Goal: Check status: Check status

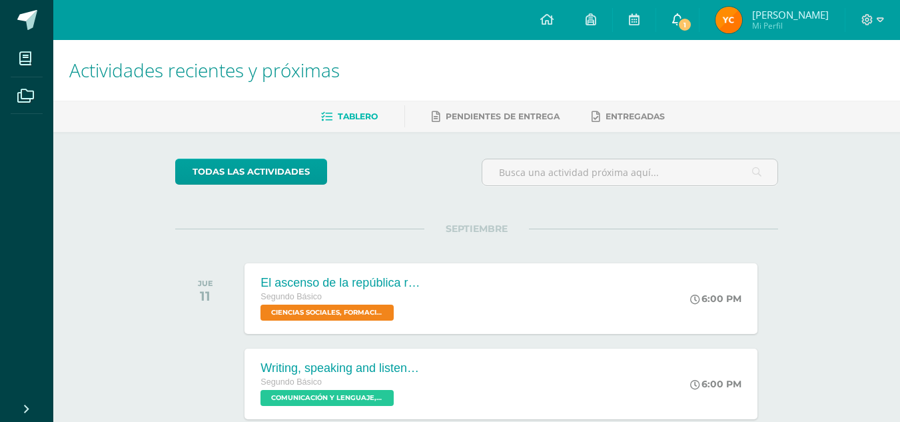
click at [672, 14] on icon at bounding box center [677, 19] width 11 height 12
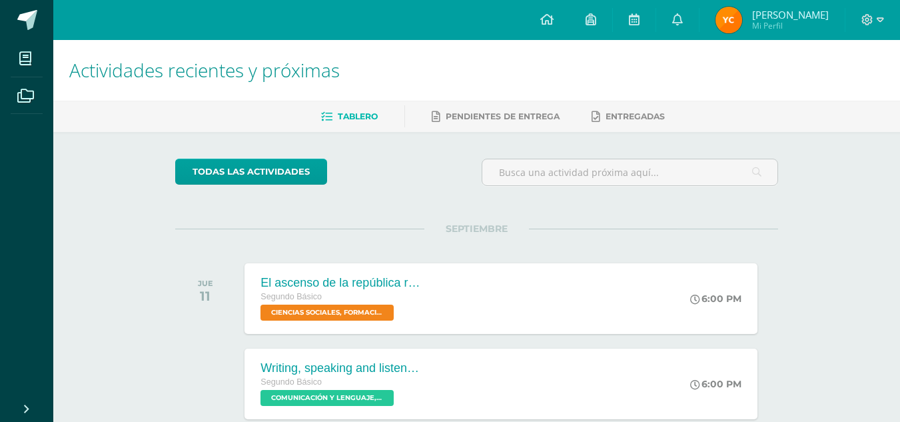
click at [770, 21] on span "Mi Perfil" at bounding box center [790, 25] width 77 height 11
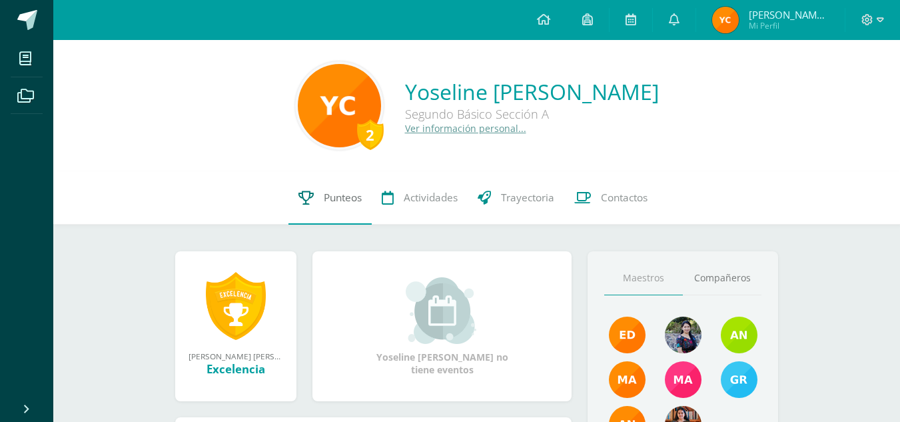
click at [336, 203] on span "Punteos" at bounding box center [343, 198] width 38 height 14
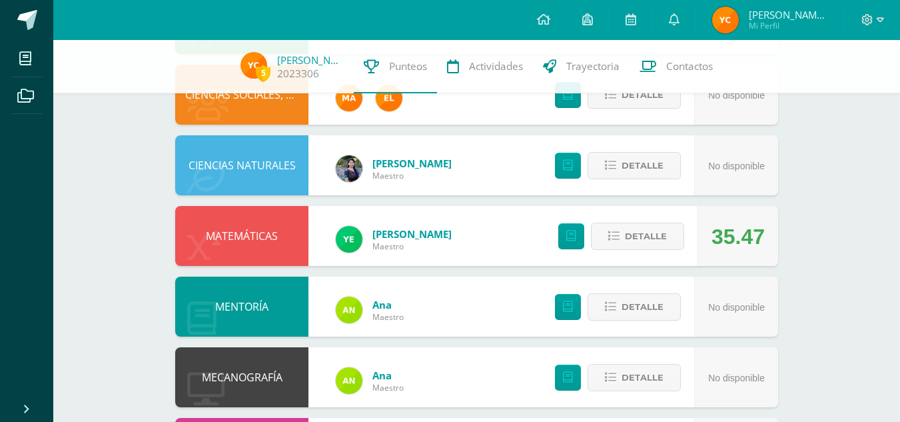
scroll to position [641, 0]
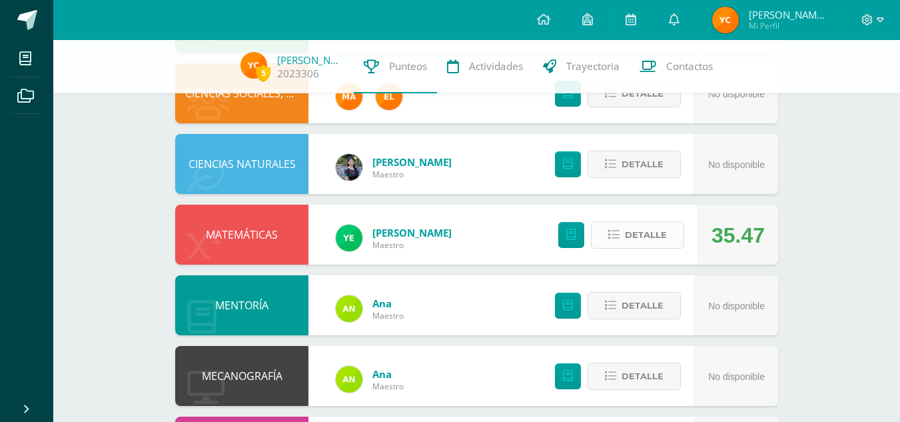
click at [636, 227] on span "Detalle" at bounding box center [646, 235] width 42 height 25
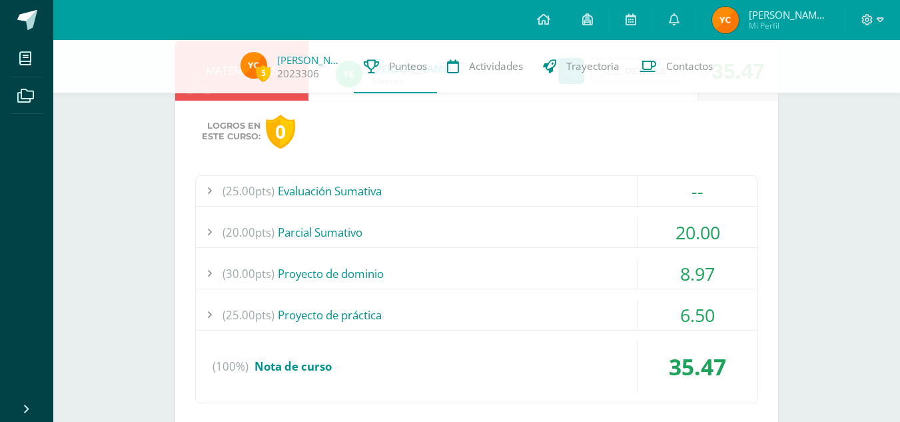
scroll to position [806, 0]
click at [655, 230] on div "20.00" at bounding box center [698, 232] width 120 height 30
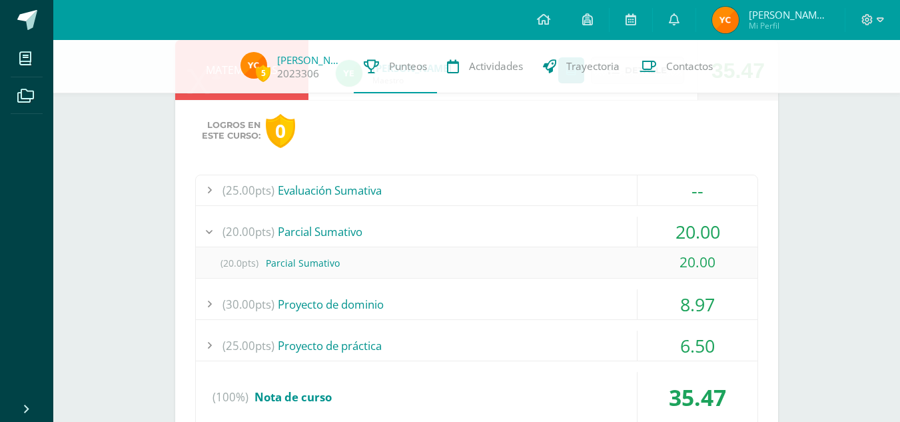
click at [655, 230] on div "20.00" at bounding box center [698, 232] width 120 height 30
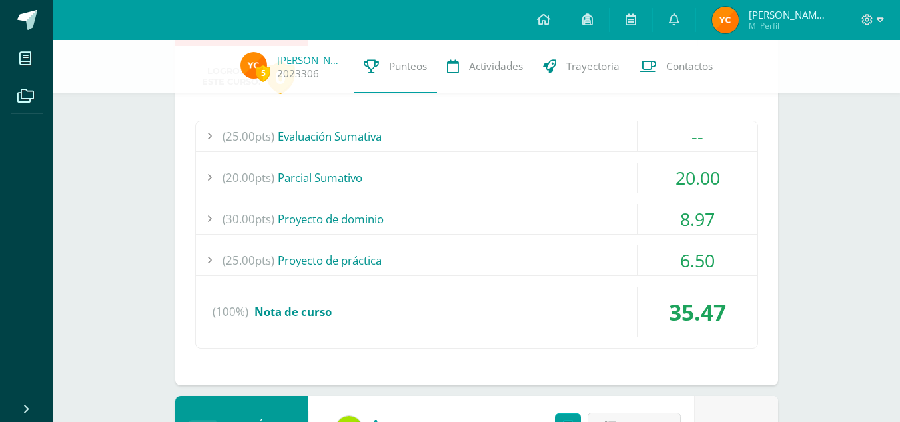
scroll to position [866, 0]
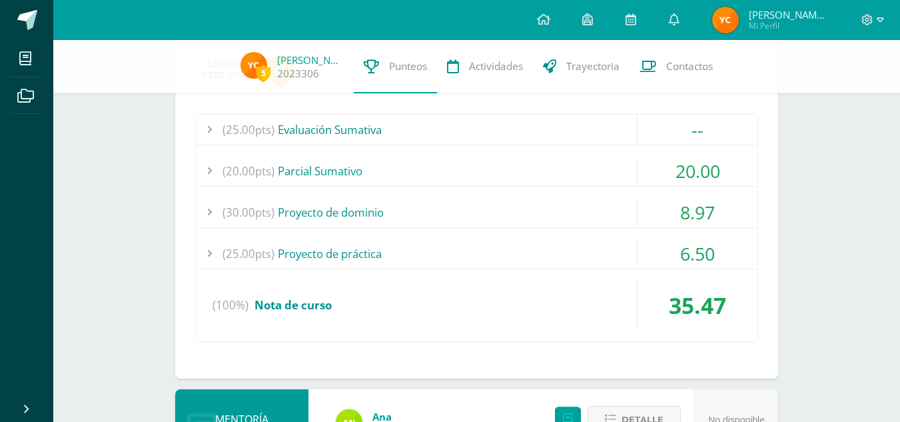
click at [649, 214] on div "8.97" at bounding box center [698, 212] width 120 height 30
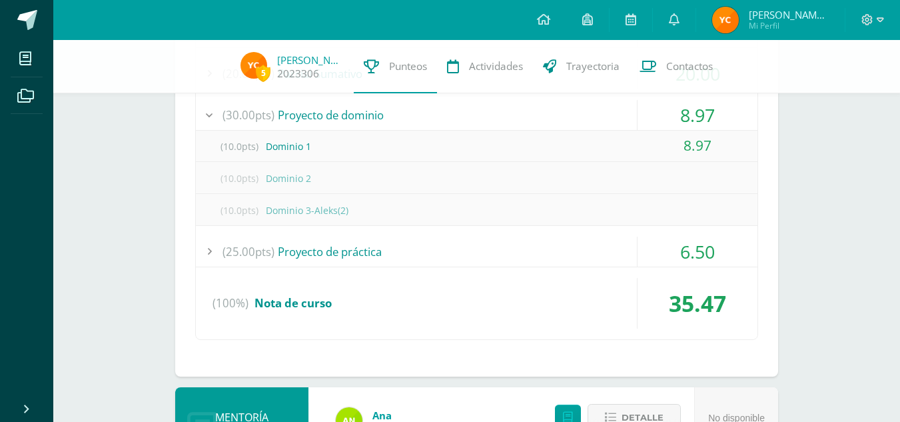
scroll to position [967, 0]
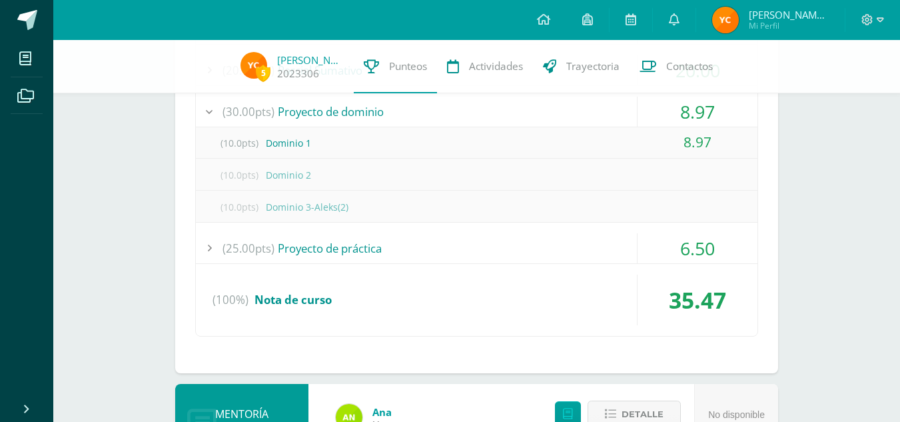
click at [632, 240] on div "(25.00pts) Proyecto de práctica" at bounding box center [477, 248] width 562 height 30
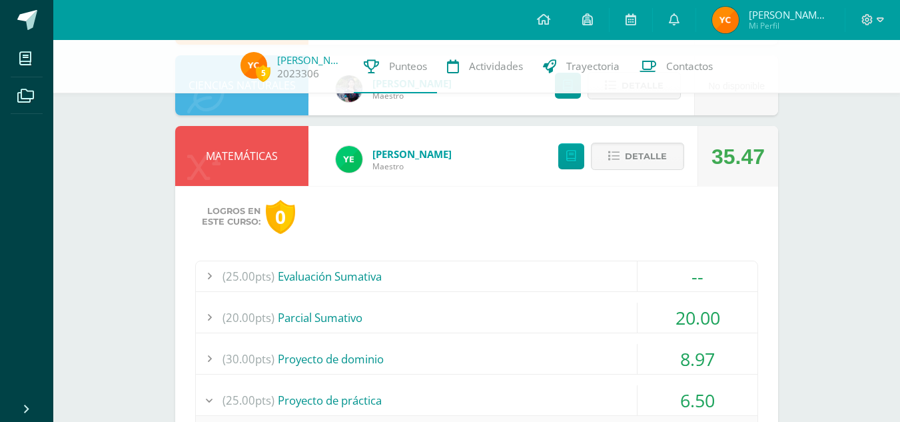
scroll to position [718, 0]
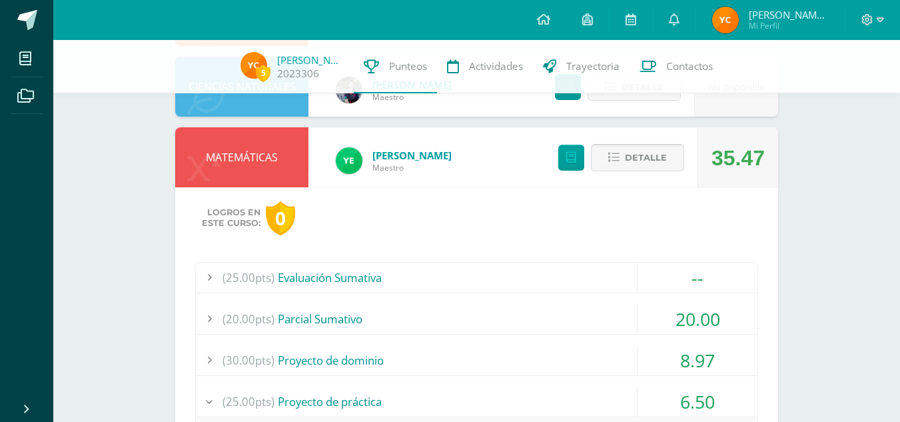
click at [646, 170] on span "Detalle" at bounding box center [646, 157] width 42 height 25
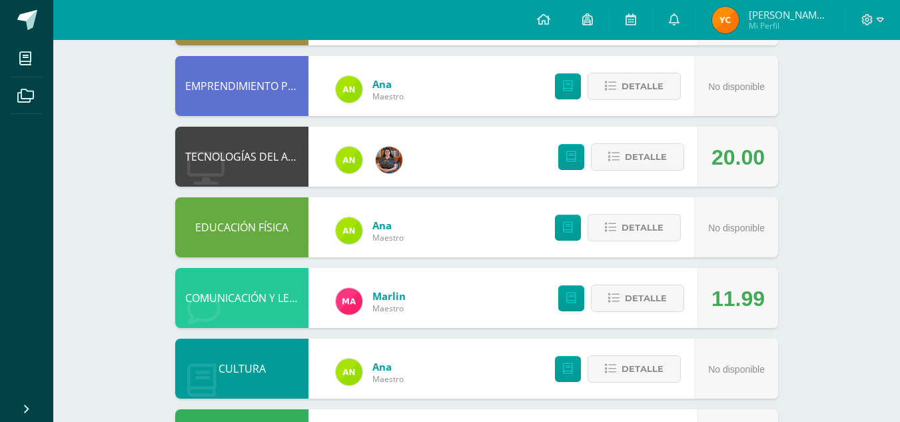
scroll to position [0, 0]
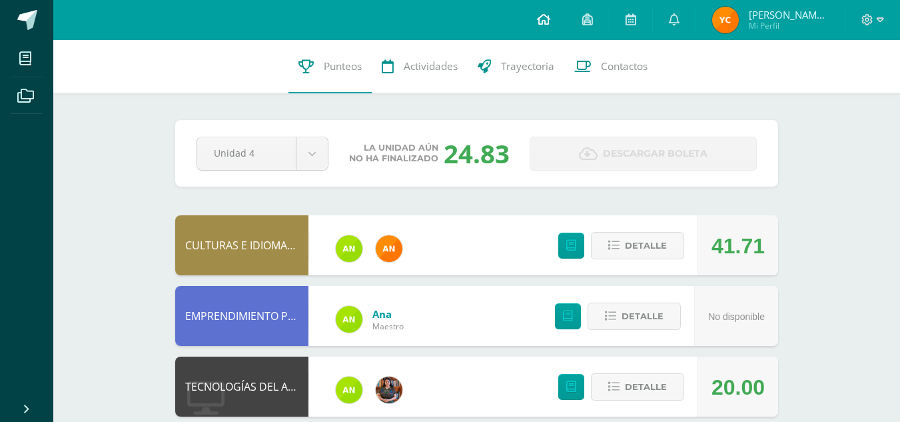
click at [548, 24] on icon at bounding box center [543, 19] width 13 height 12
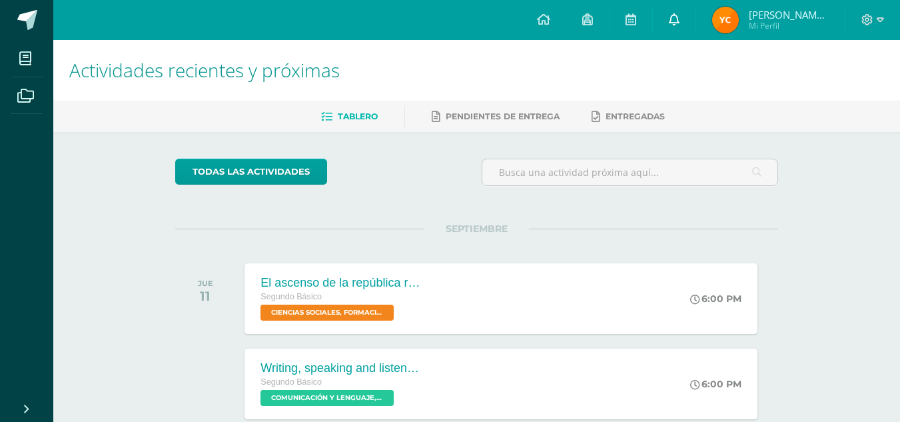
click at [685, 18] on link at bounding box center [674, 20] width 43 height 40
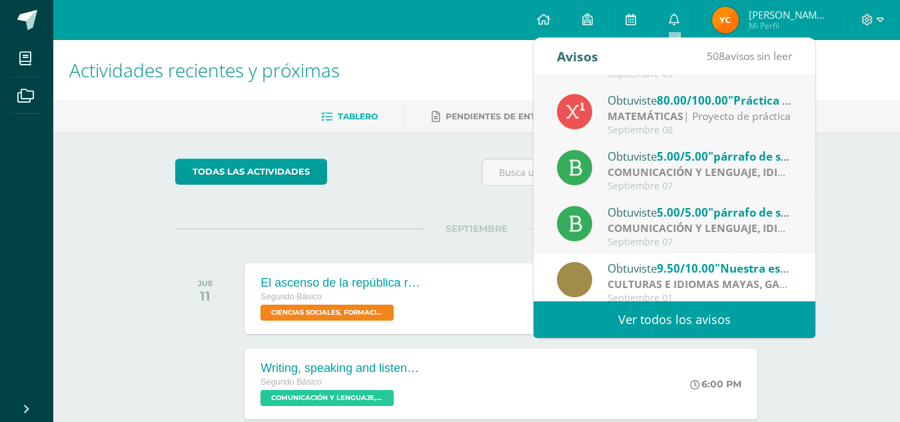
scroll to position [103, 0]
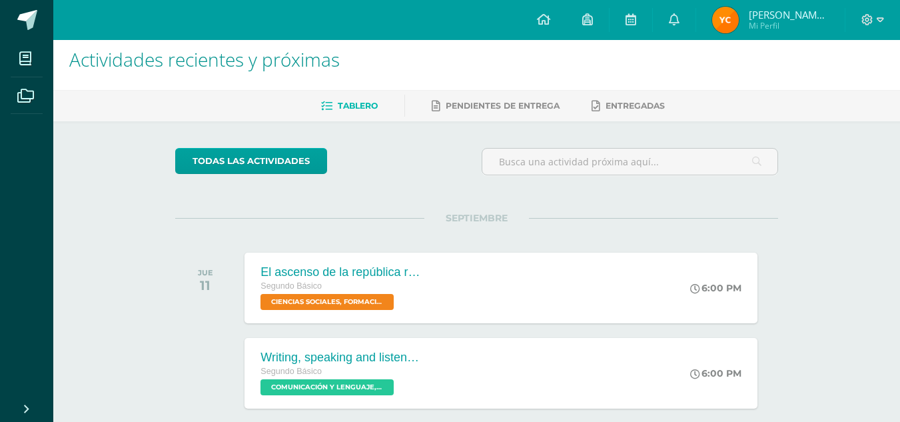
scroll to position [0, 0]
